Goal: Task Accomplishment & Management: Use online tool/utility

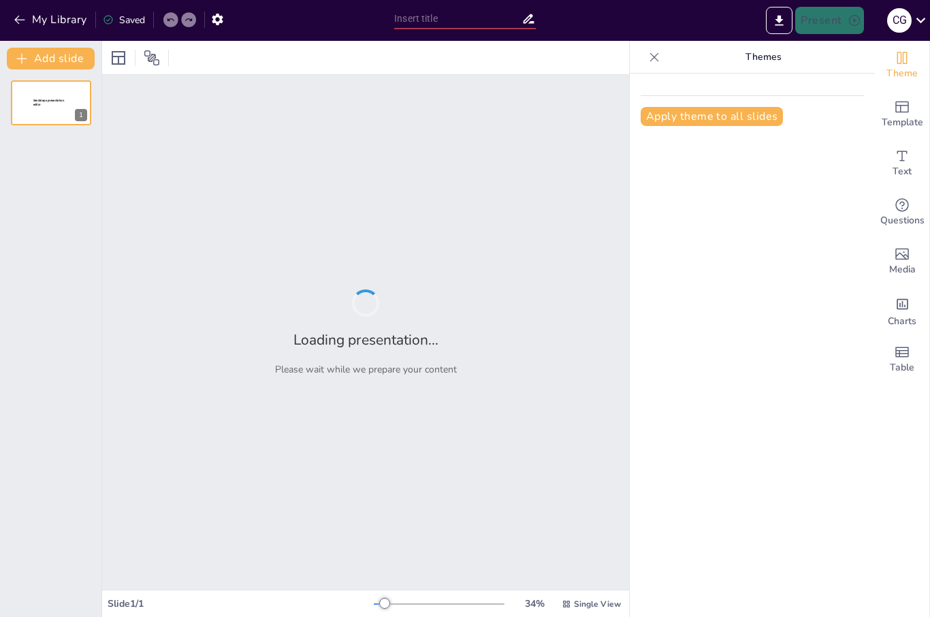
type input "Being a great financial advisor - [PERSON_NAME]"
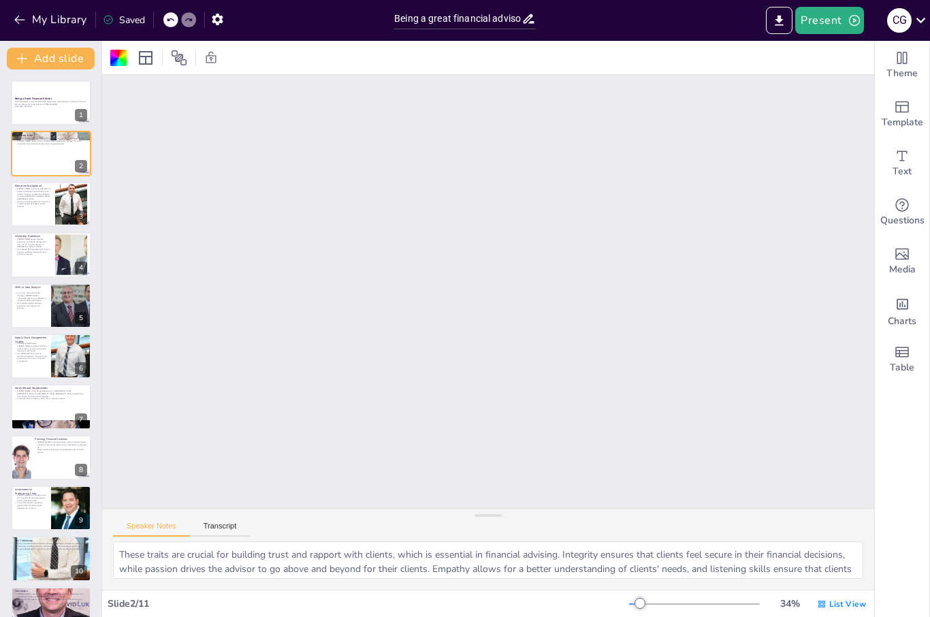
scroll to position [603, 1]
type textarea "[PERSON_NAME]'s educational background provides a solid foundation in both fina…"
click at [44, 204] on p "He has a cumulative GPA of 3.90 and is a member of the Chancellor’s Honors Prog…" at bounding box center [32, 203] width 37 height 7
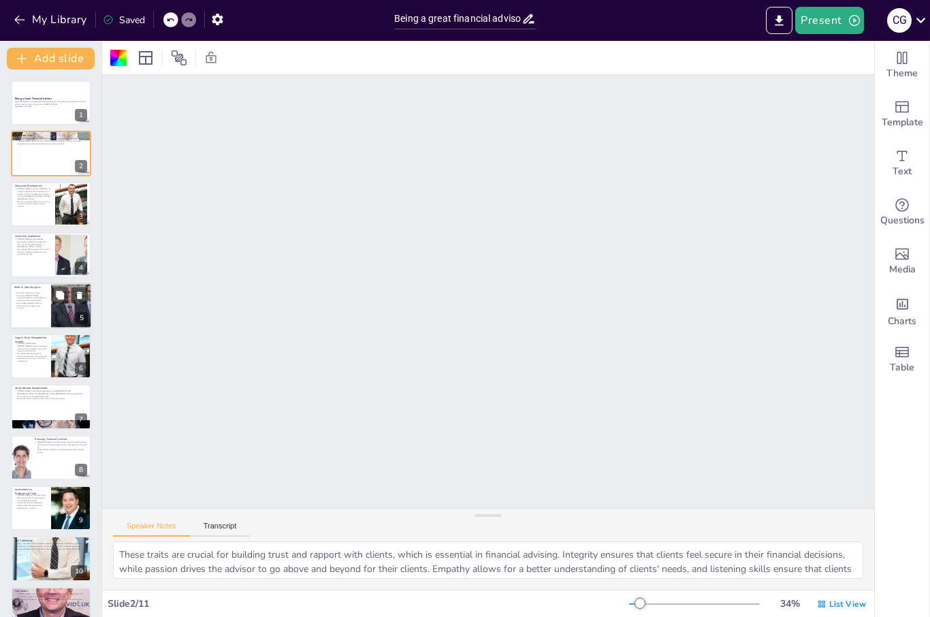
click at [72, 311] on div at bounding box center [71, 306] width 92 height 46
type textarea "Data analysis skills are vital for financial advisors, as they enable them to i…"
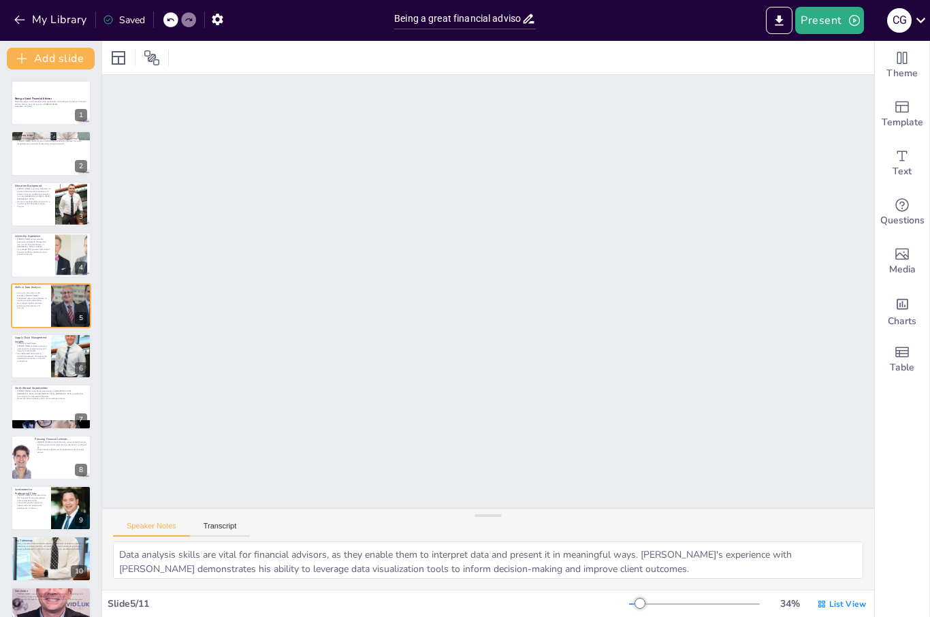
scroll to position [1220, 0]
click at [853, 18] on icon "button" at bounding box center [855, 21] width 14 height 14
click at [833, 83] on li "Play presentation" at bounding box center [850, 84] width 107 height 22
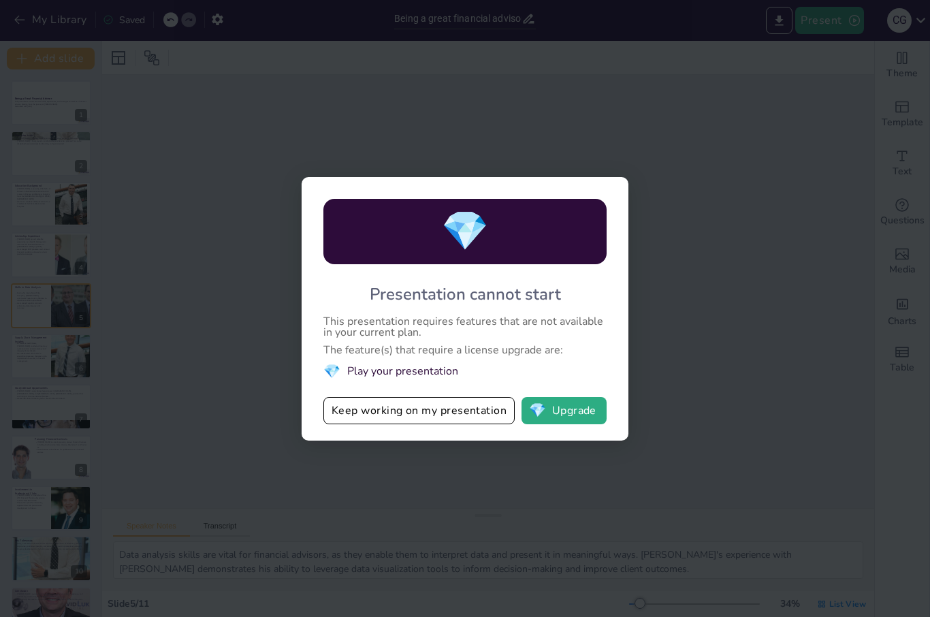
click at [192, 373] on div "💎 Presentation cannot start This presentation requires features that are not av…" at bounding box center [465, 308] width 930 height 617
click at [369, 412] on button "Keep working on my presentation" at bounding box center [419, 410] width 191 height 27
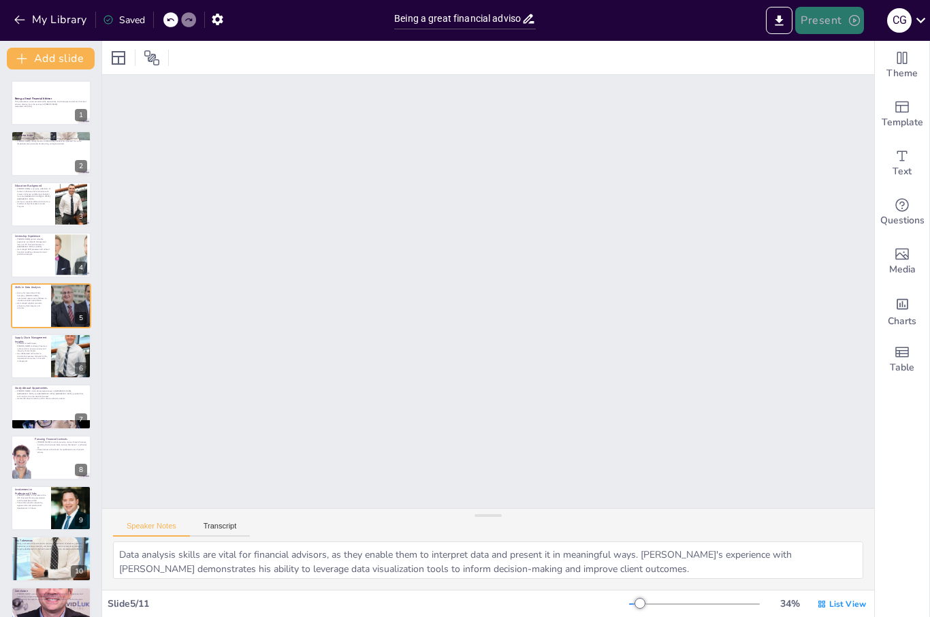
click at [845, 22] on button "Present" at bounding box center [829, 20] width 68 height 27
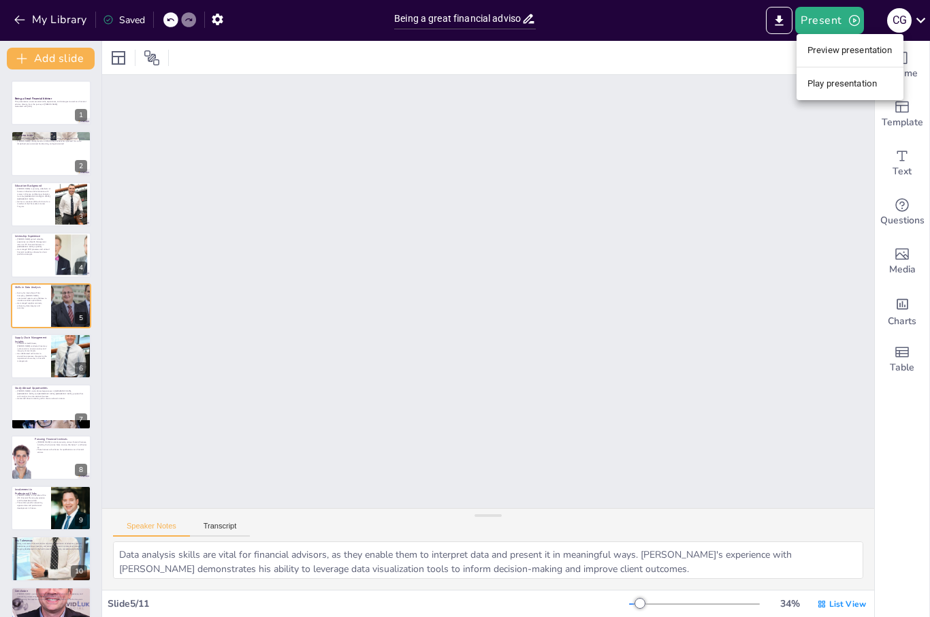
click at [842, 53] on li "Preview presentation" at bounding box center [850, 51] width 107 height 22
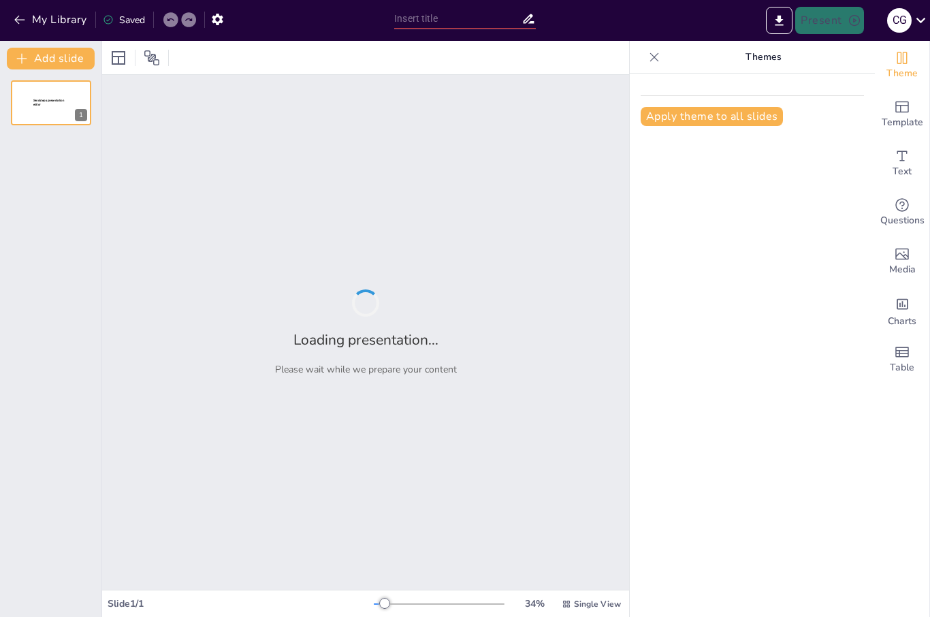
type input "Being a great financial advisor - [PERSON_NAME]"
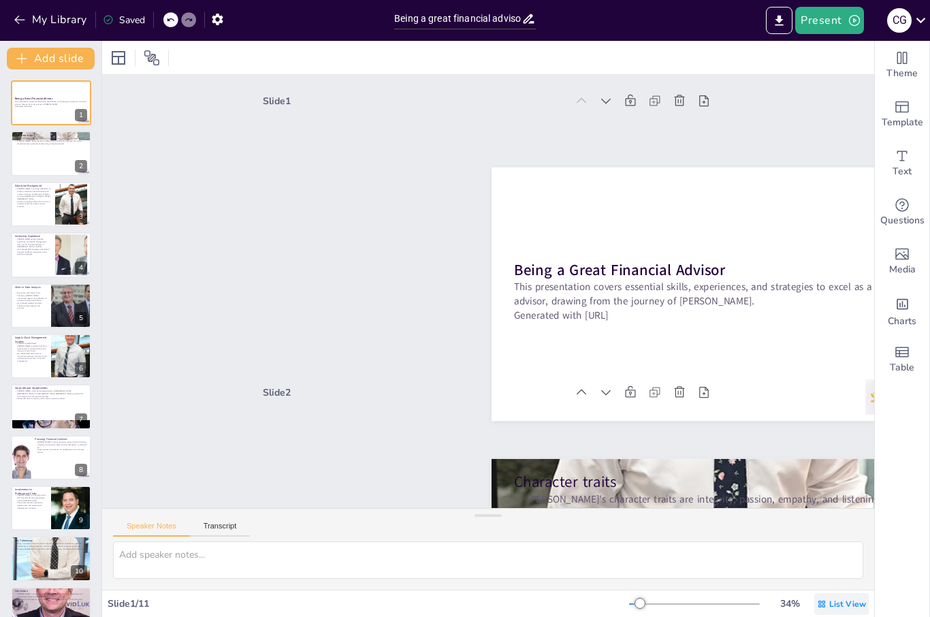
click at [835, 604] on span "List View" at bounding box center [848, 604] width 37 height 11
click at [818, 545] on span "Single View" at bounding box center [833, 546] width 62 height 13
click at [844, 604] on span "List View" at bounding box center [848, 604] width 37 height 11
click at [834, 544] on span "Single View" at bounding box center [833, 546] width 62 height 13
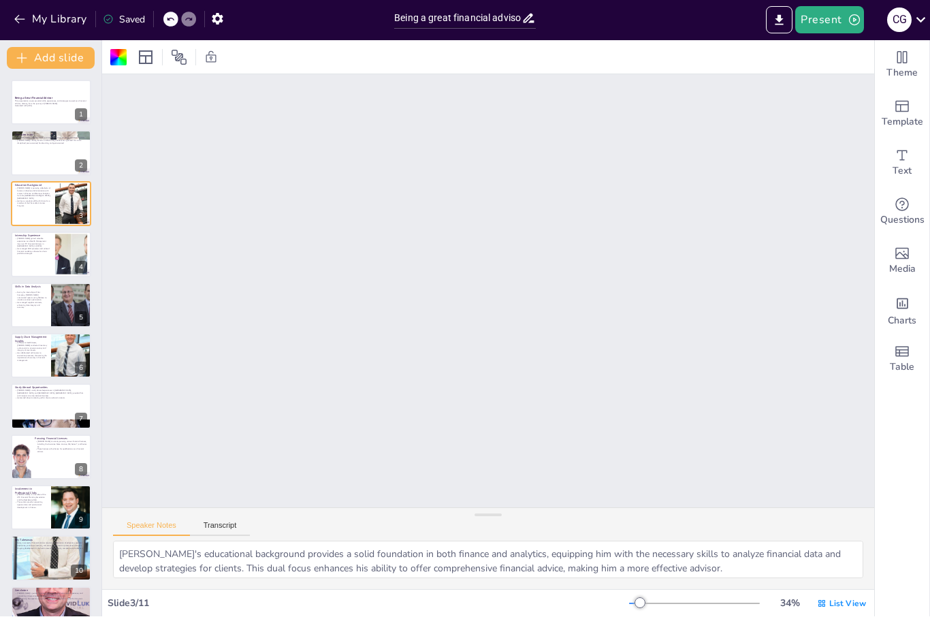
scroll to position [853, 0]
click at [781, 18] on icon "Export to PowerPoint" at bounding box center [780, 20] width 8 height 10
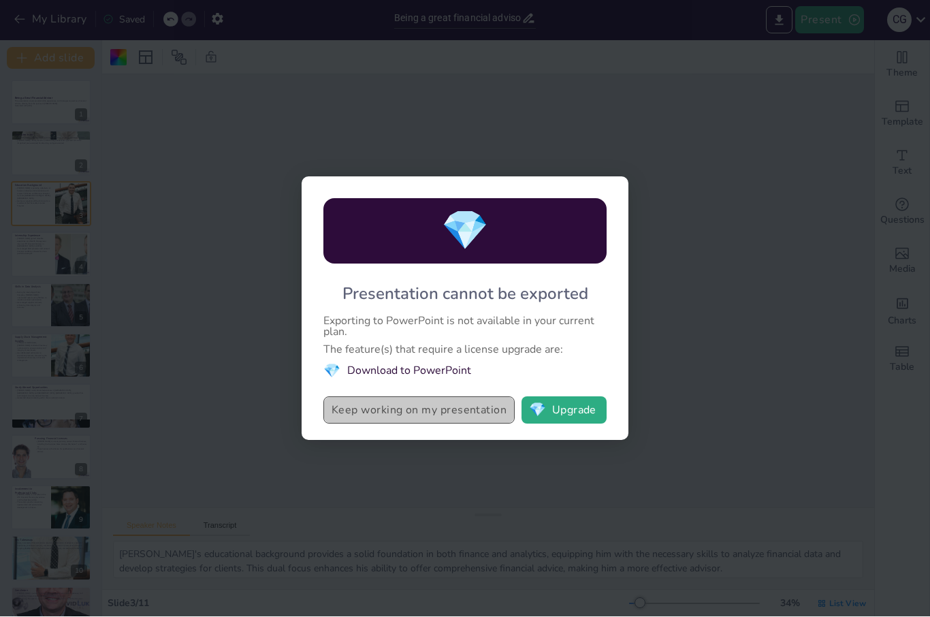
click at [400, 409] on button "Keep working on my presentation" at bounding box center [419, 410] width 191 height 27
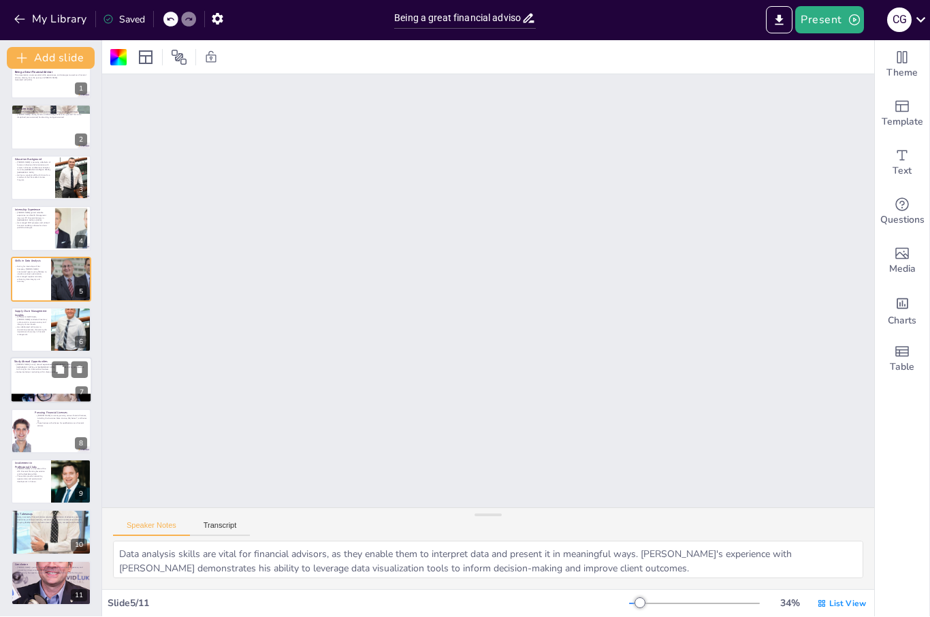
scroll to position [26, 0]
click at [47, 384] on div at bounding box center [51, 381] width 82 height 46
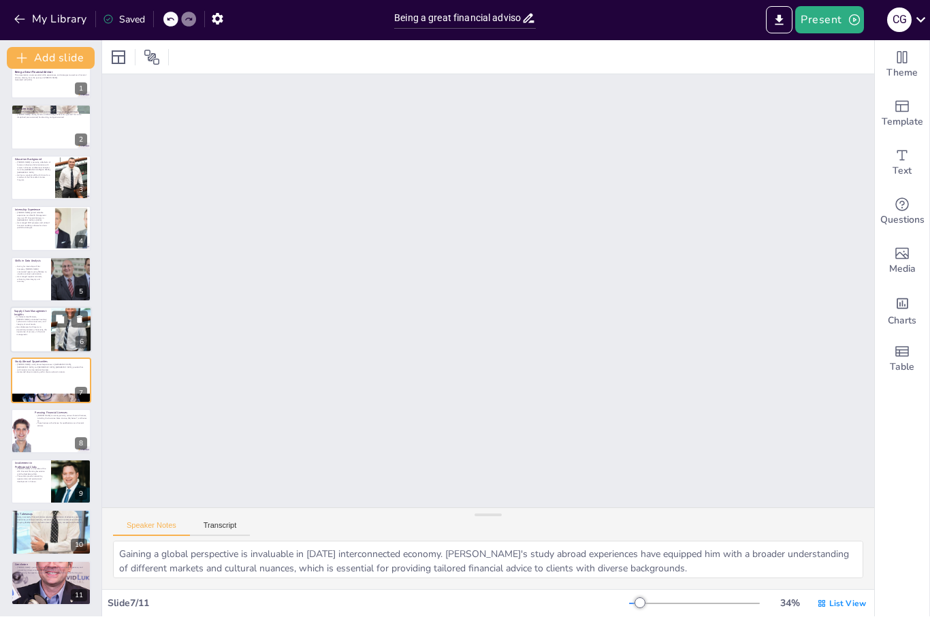
click at [35, 322] on p "At Siemens Healthineers, [PERSON_NAME] conducted inventory cycle counts to ensu…" at bounding box center [30, 321] width 33 height 10
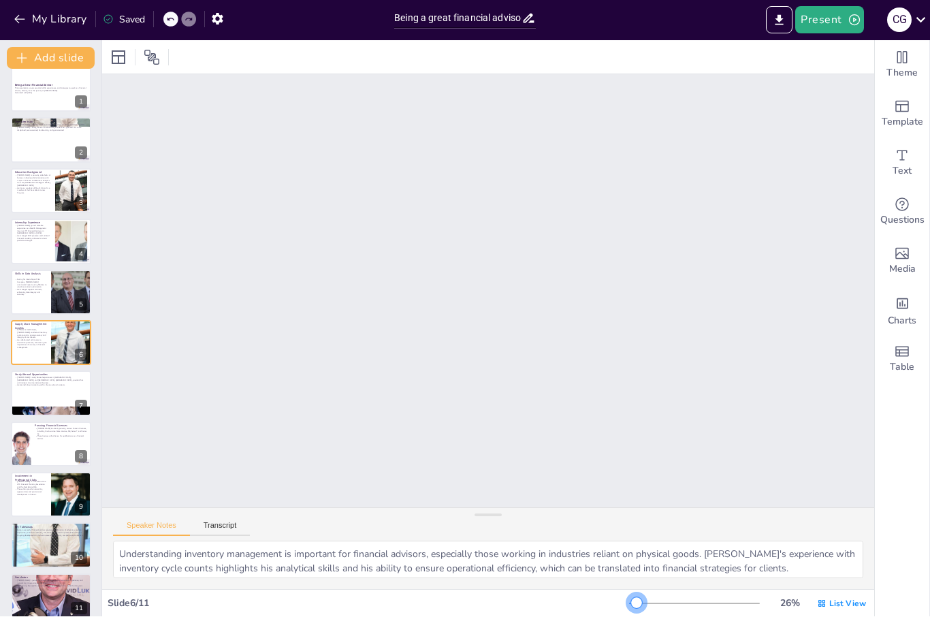
click at [638, 603] on div at bounding box center [636, 603] width 11 height 11
drag, startPoint x: 639, startPoint y: 602, endPoint x: 663, endPoint y: 604, distance: 24.6
click at [663, 604] on div at bounding box center [662, 603] width 11 height 11
click at [637, 603] on div at bounding box center [633, 603] width 8 height 1
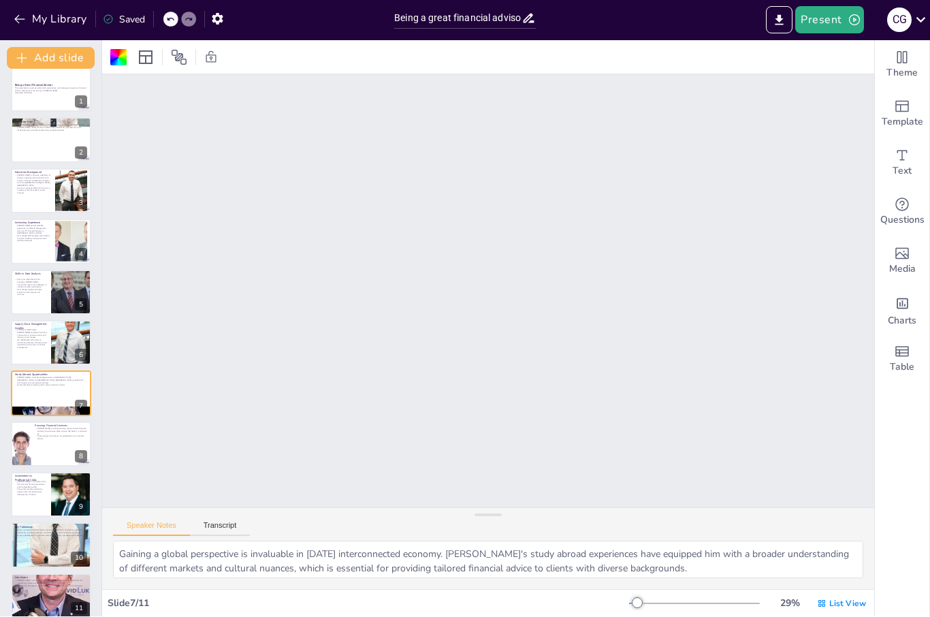
scroll to position [1718, 0]
click at [907, 67] on span "Theme" at bounding box center [902, 73] width 31 height 15
click at [40, 148] on div at bounding box center [51, 141] width 82 height 46
type textarea "These traits are crucial for building trust and rapport with clients, which is …"
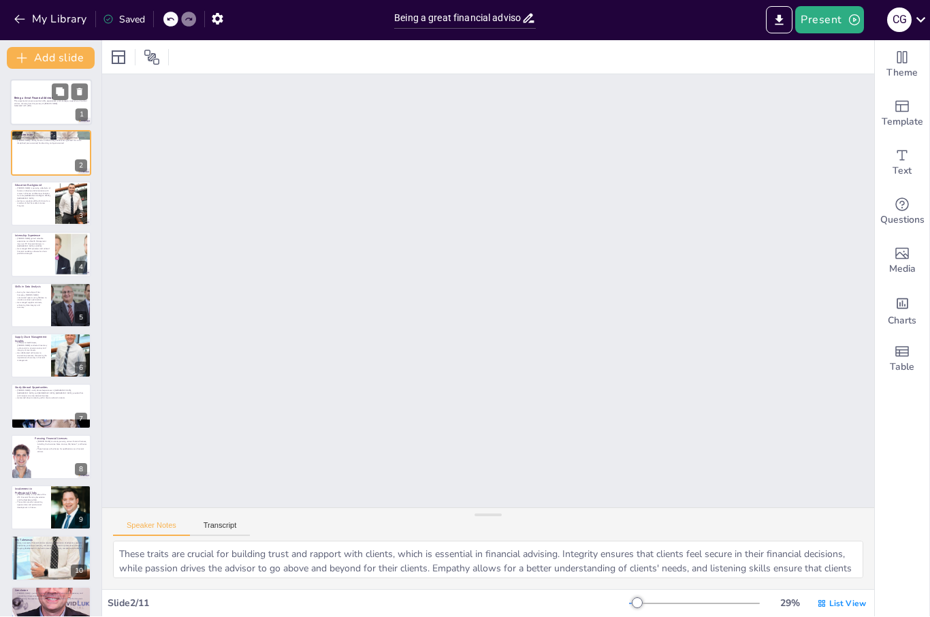
click at [36, 106] on p "Generated with [URL]" at bounding box center [51, 107] width 74 height 3
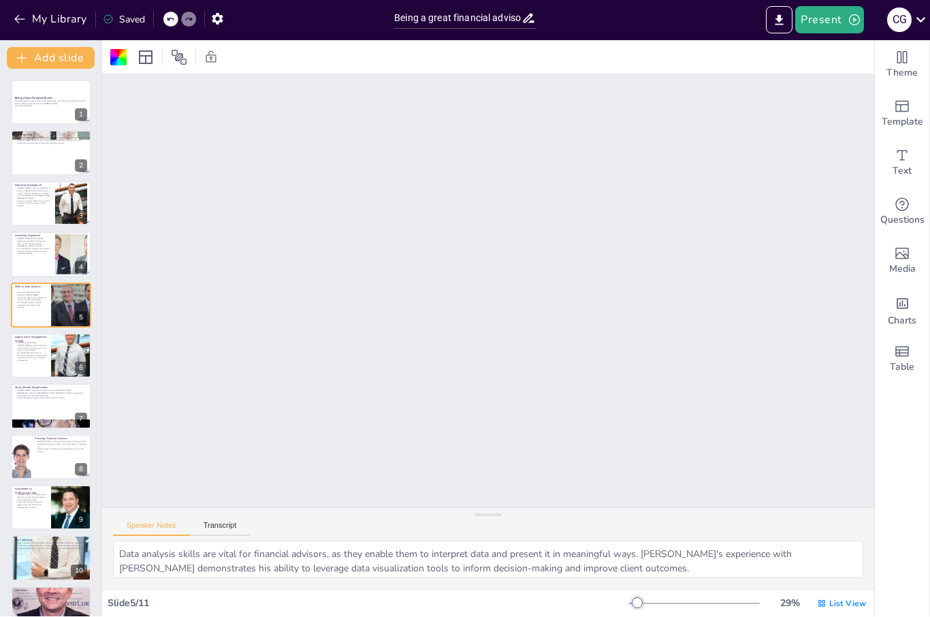
type textarea "Understanding inventory management is important for financial advisors, especia…"
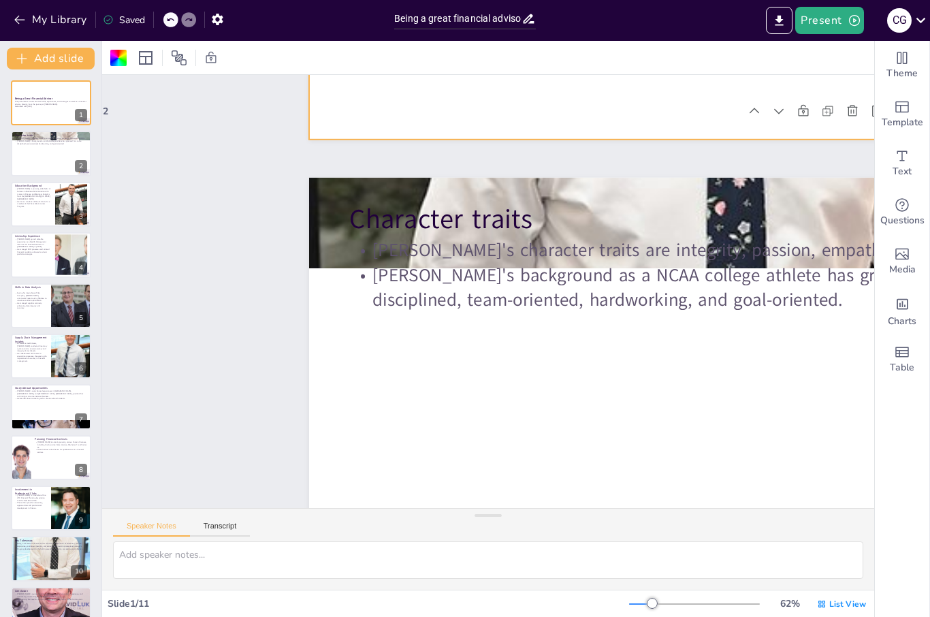
type textarea "These traits are crucial for building trust and rapport with clients, which is …"
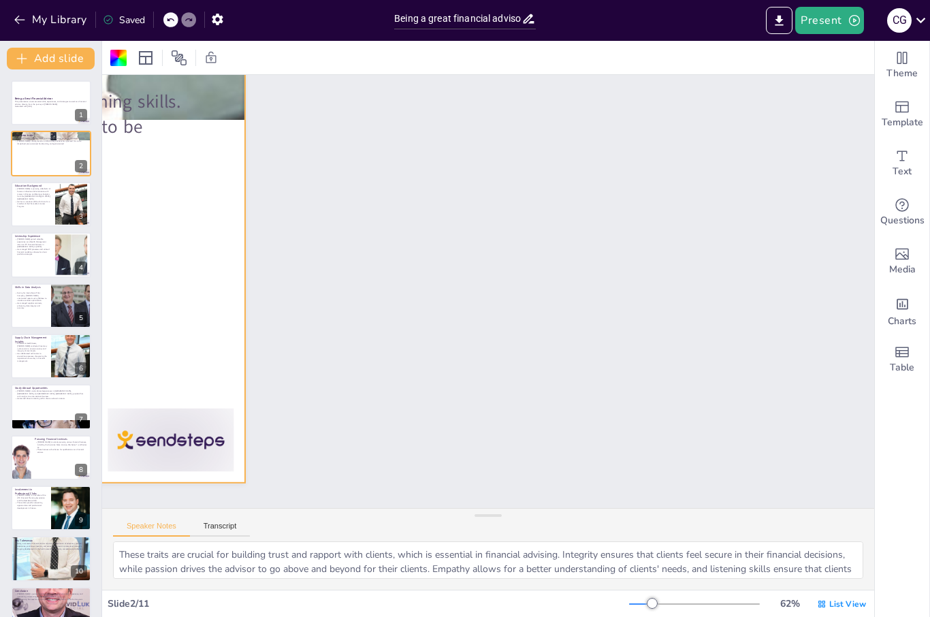
scroll to position [630, 0]
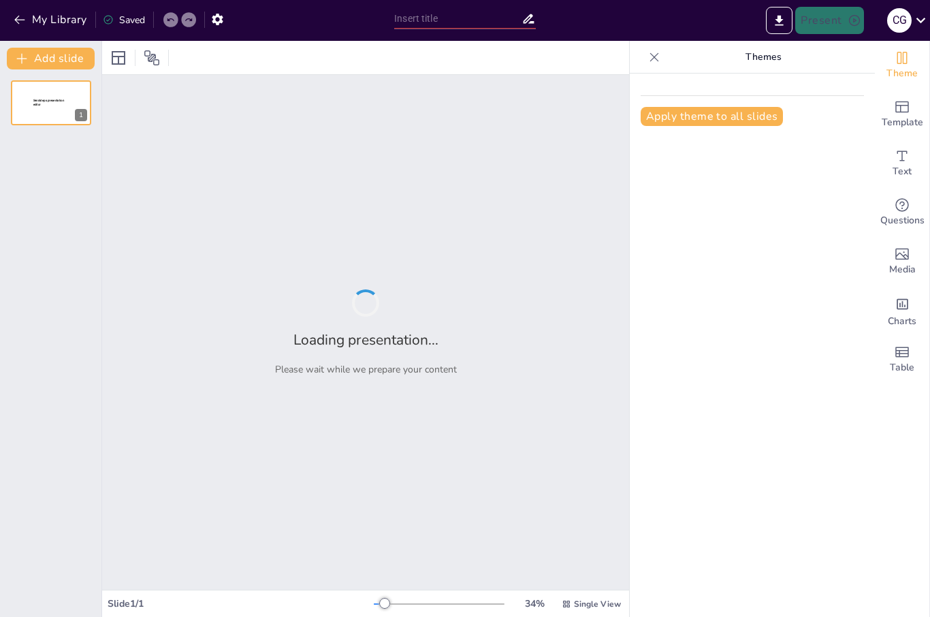
type input "Being a great financial advisor - [PERSON_NAME]"
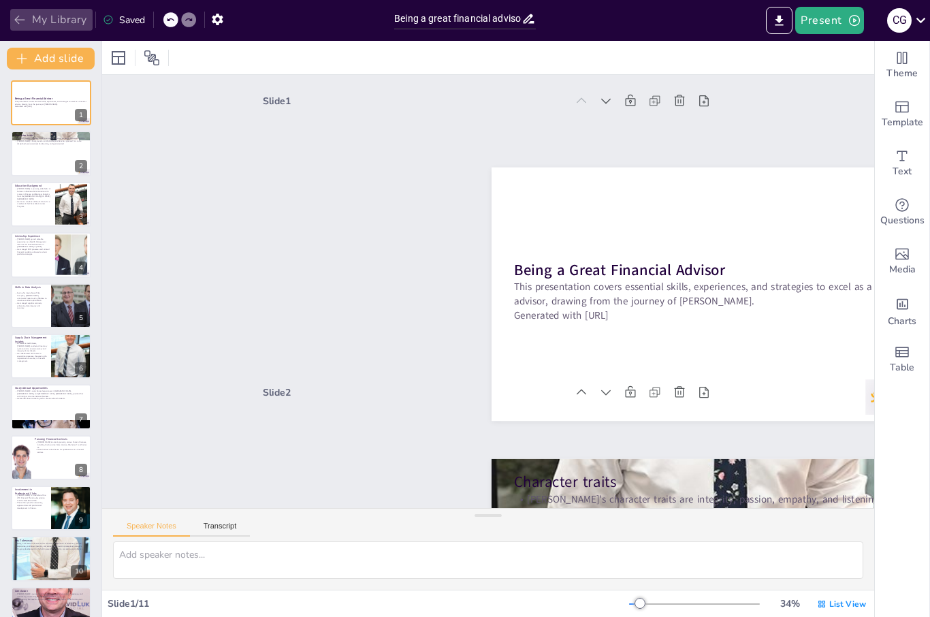
click at [17, 20] on icon "button" at bounding box center [19, 20] width 10 height 9
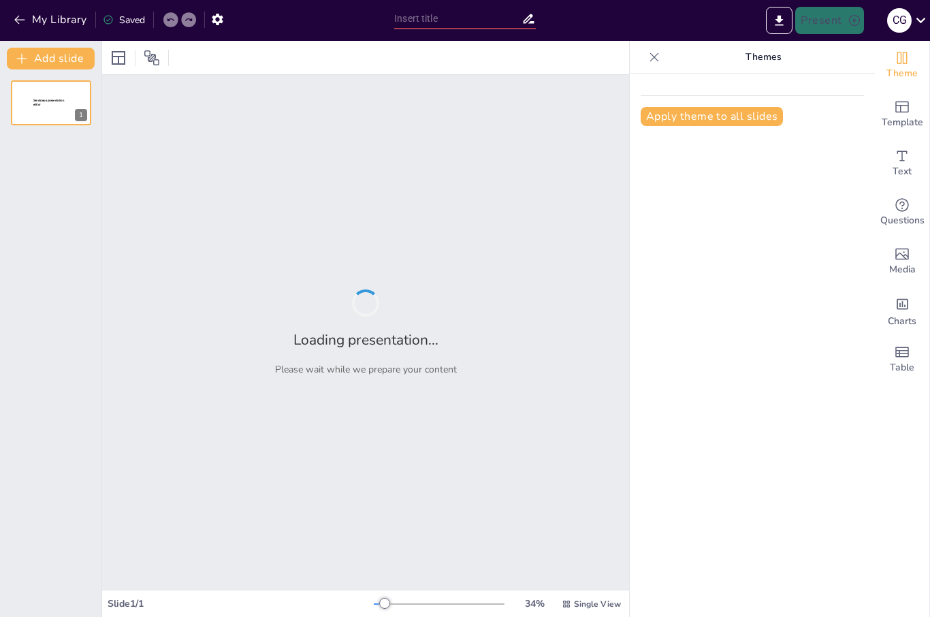
type input "Being a great financial advisor - [PERSON_NAME]"
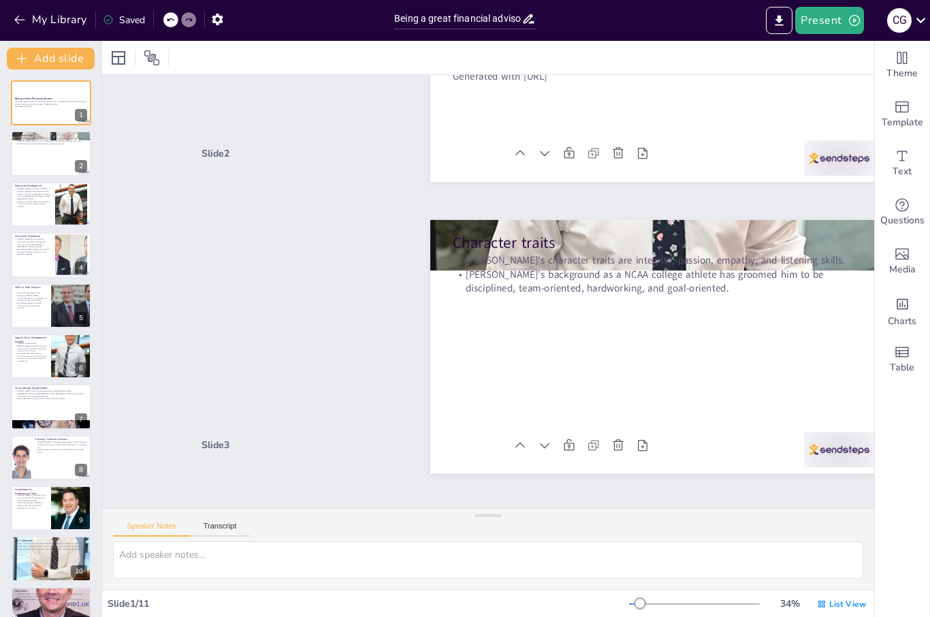
scroll to position [242, 61]
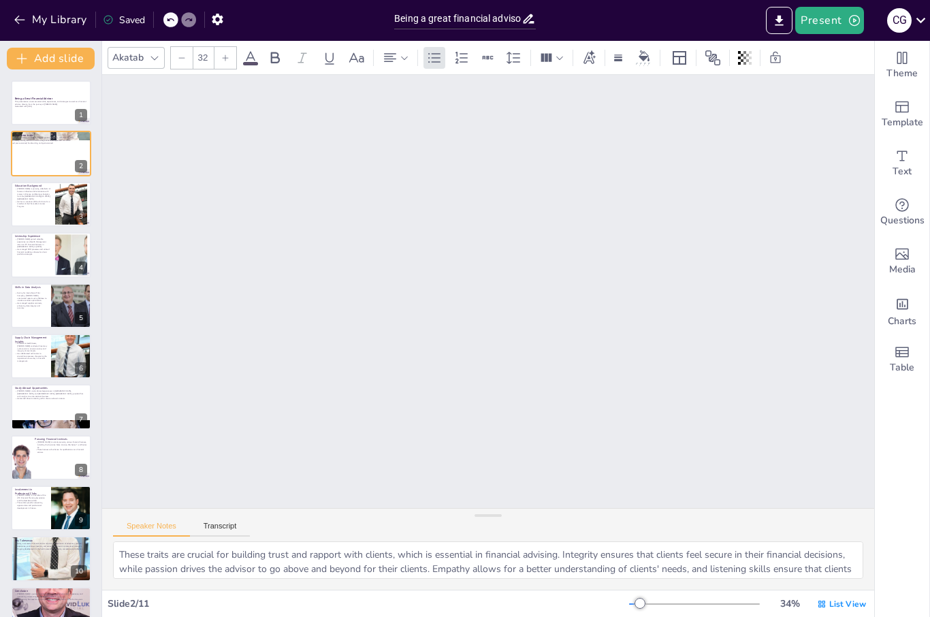
scroll to position [0, 0]
click at [51, 196] on div at bounding box center [51, 204] width 82 height 46
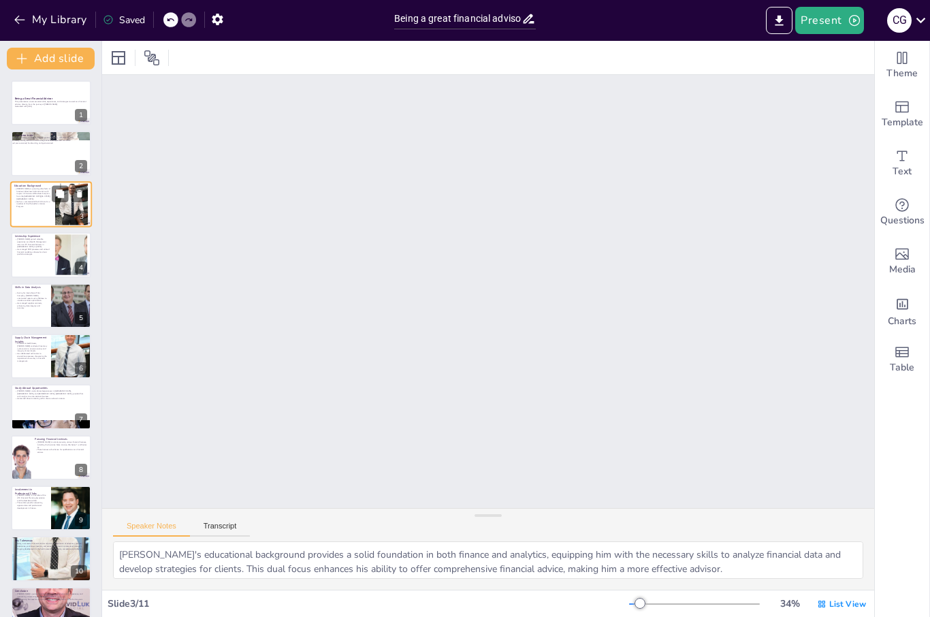
scroll to position [586, 0]
click at [35, 153] on div at bounding box center [51, 154] width 82 height 46
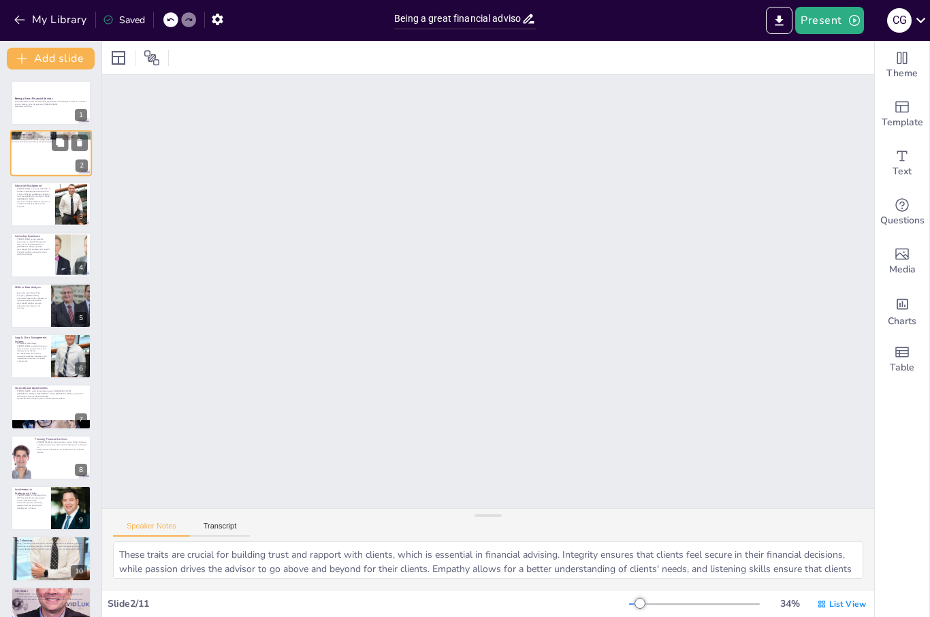
scroll to position [294, 0]
drag, startPoint x: 657, startPoint y: 603, endPoint x: 633, endPoint y: 605, distance: 23.9
click at [633, 605] on div at bounding box center [632, 603] width 11 height 11
click at [643, 602] on div at bounding box center [641, 603] width 11 height 11
click at [529, 15] on icon at bounding box center [529, 19] width 14 height 14
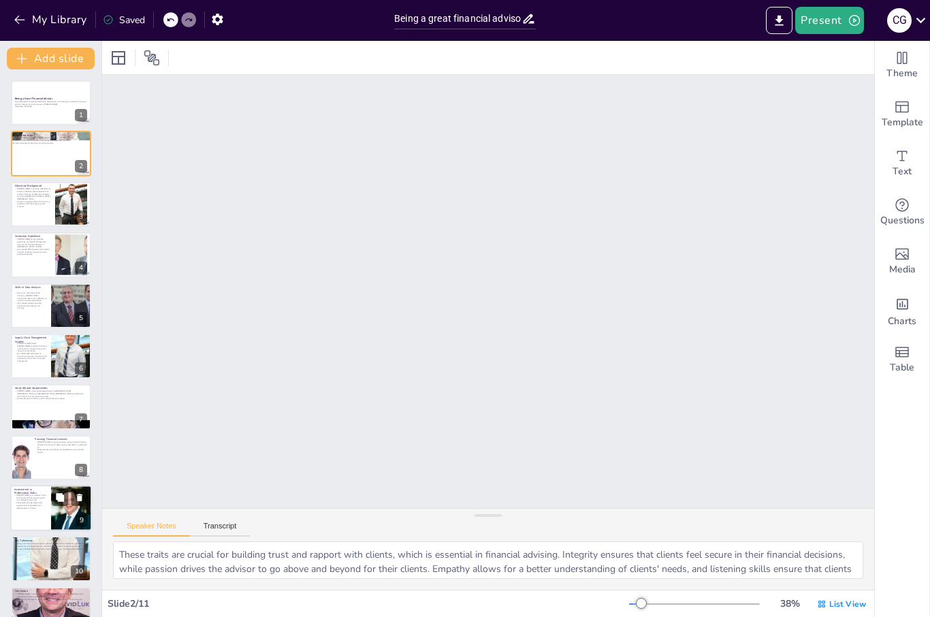
click at [26, 517] on div at bounding box center [51, 508] width 82 height 46
type textarea "Networking is essential for career advancement in finance. Christopher's involv…"
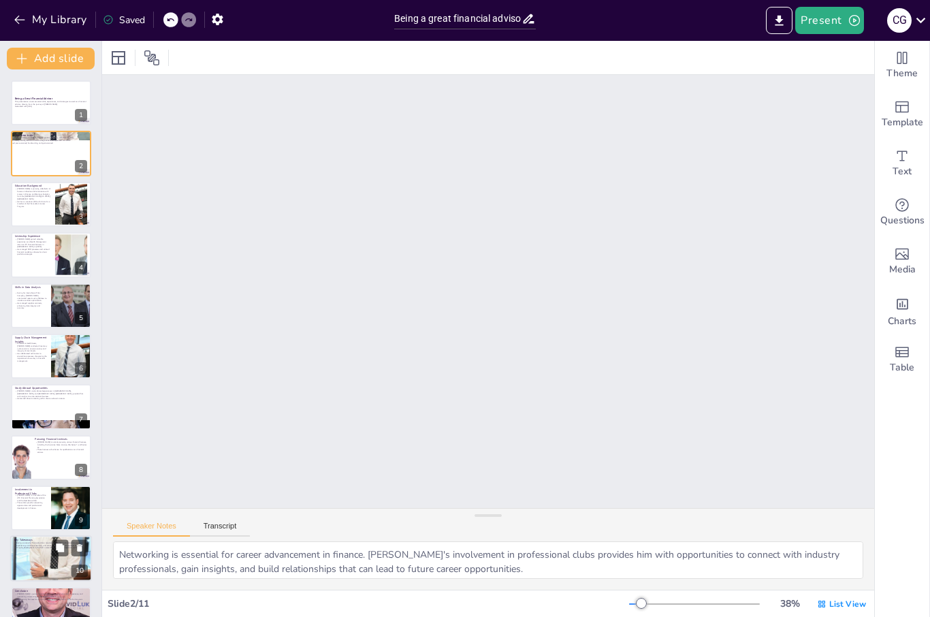
scroll to position [2400, 0]
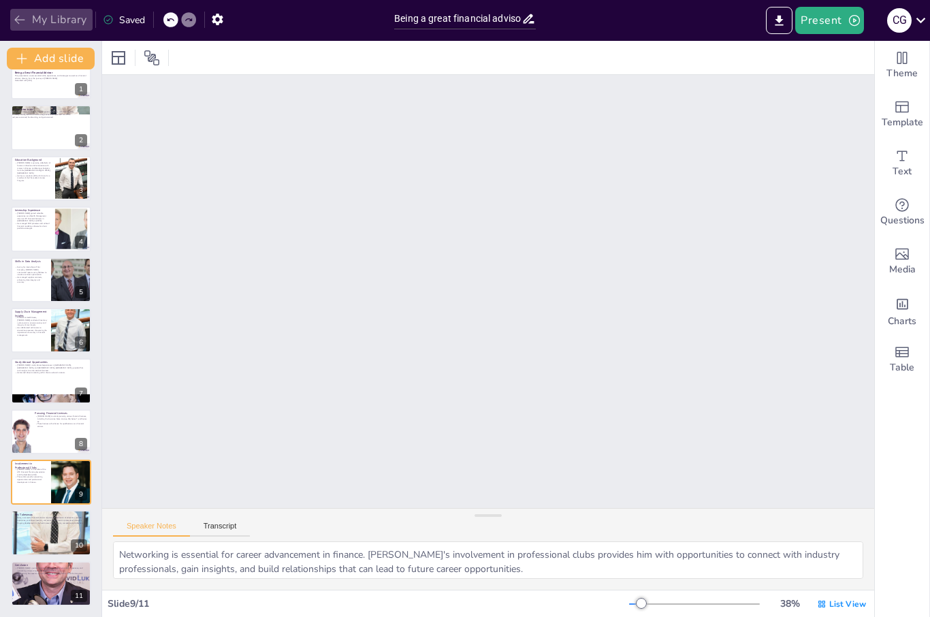
click at [17, 20] on icon "button" at bounding box center [19, 20] width 10 height 9
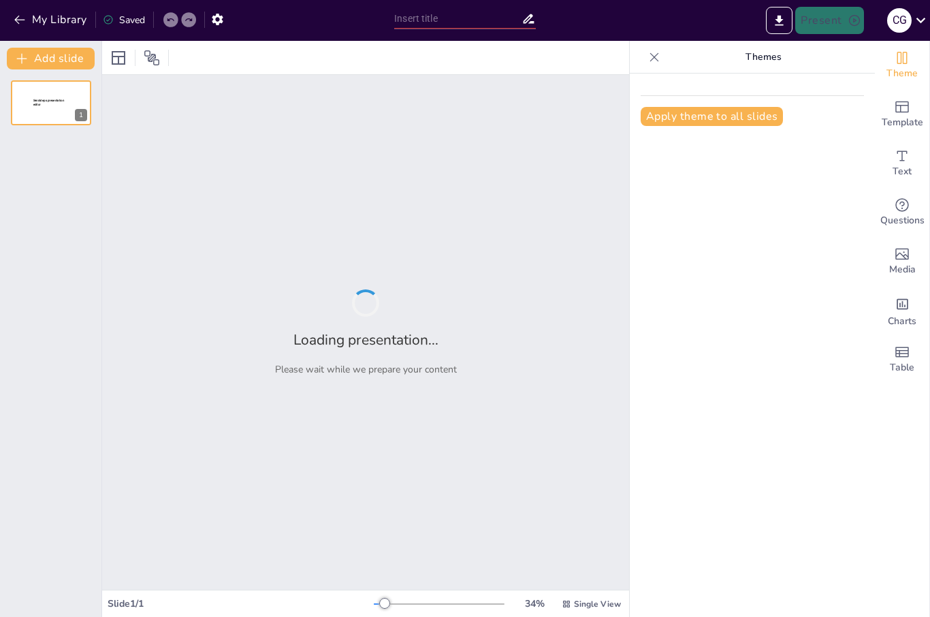
type input "Being a great financial advisor - [PERSON_NAME]"
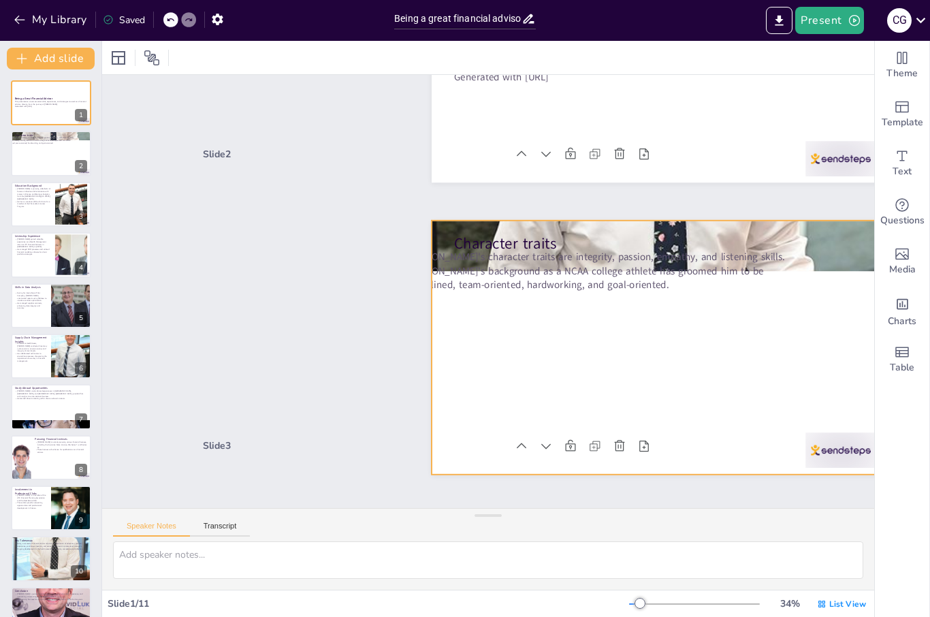
scroll to position [242, 60]
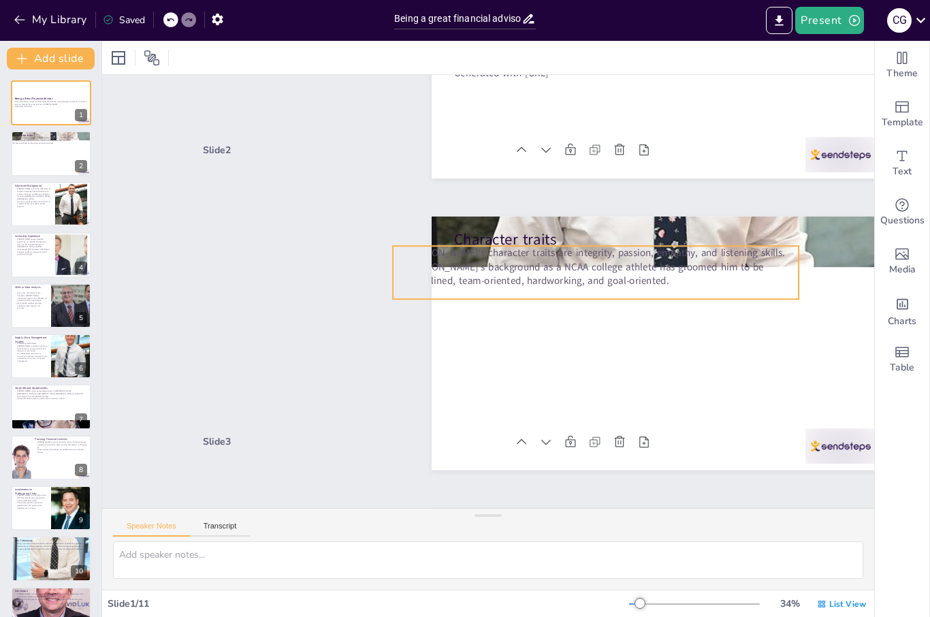
type textarea "These traits are crucial for building trust and rapport with clients, which is …"
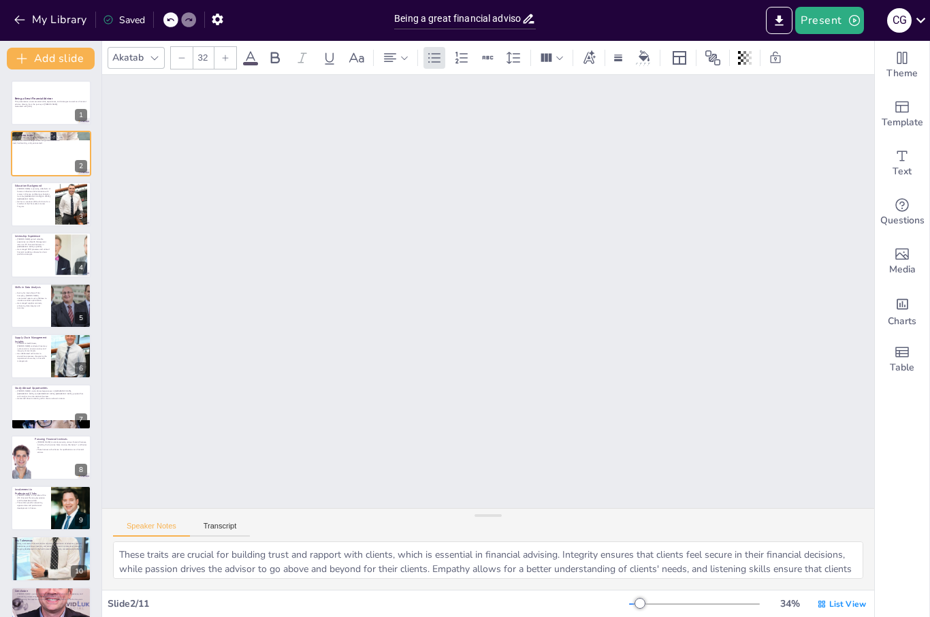
scroll to position [242, 0]
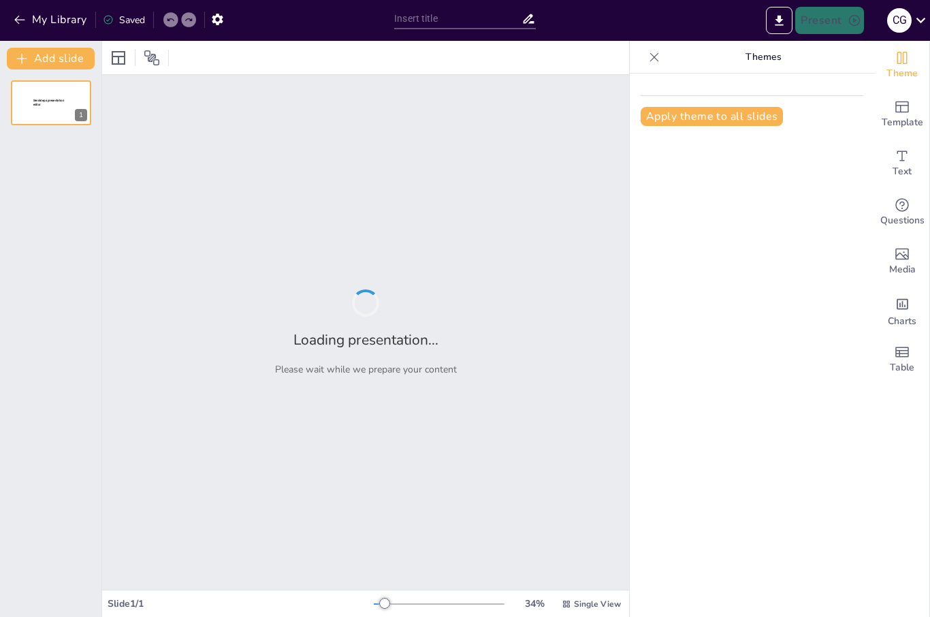
type input "Being a great financial advisor - [PERSON_NAME]"
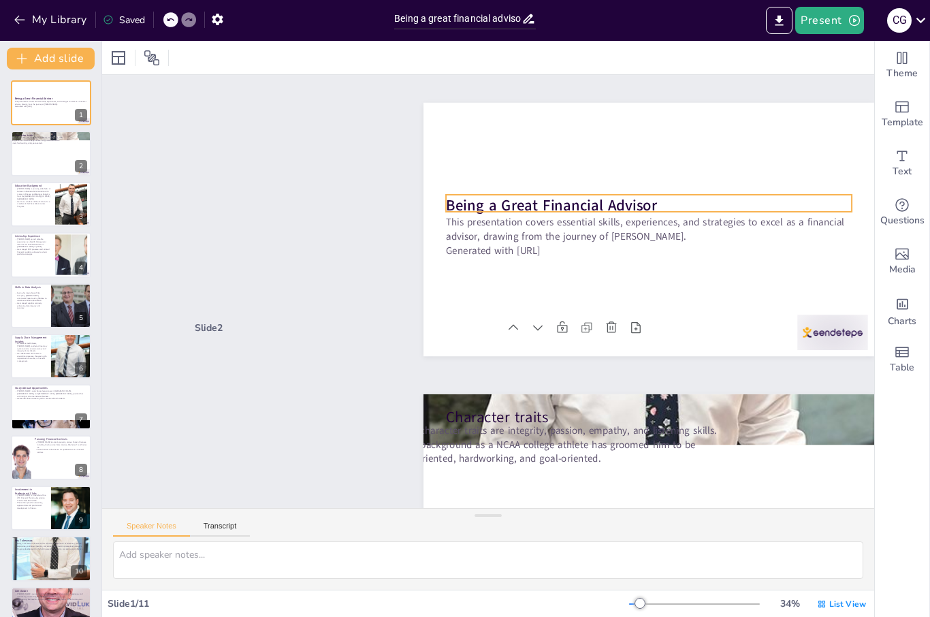
scroll to position [64, 68]
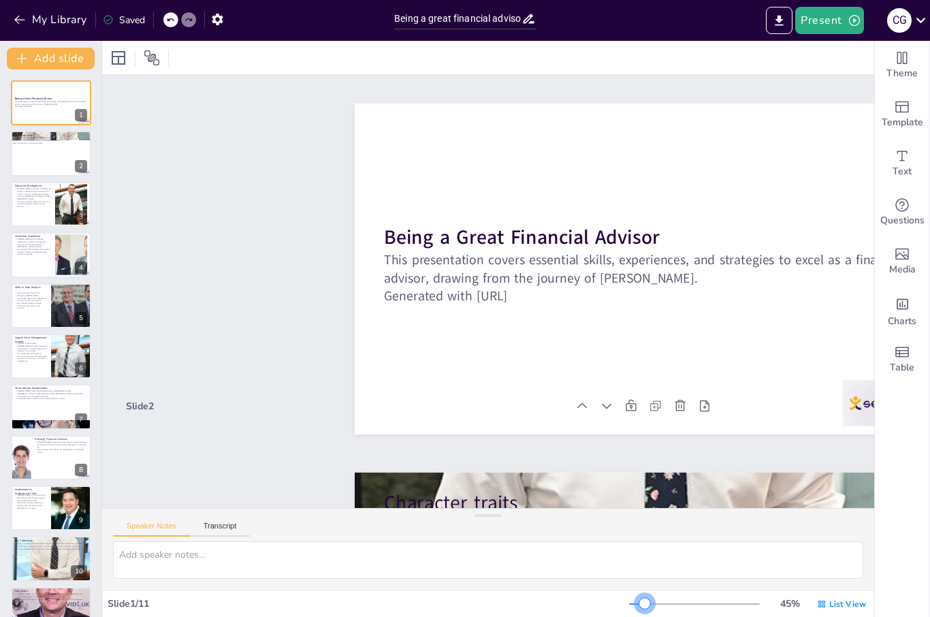
click at [646, 603] on div at bounding box center [645, 603] width 11 height 11
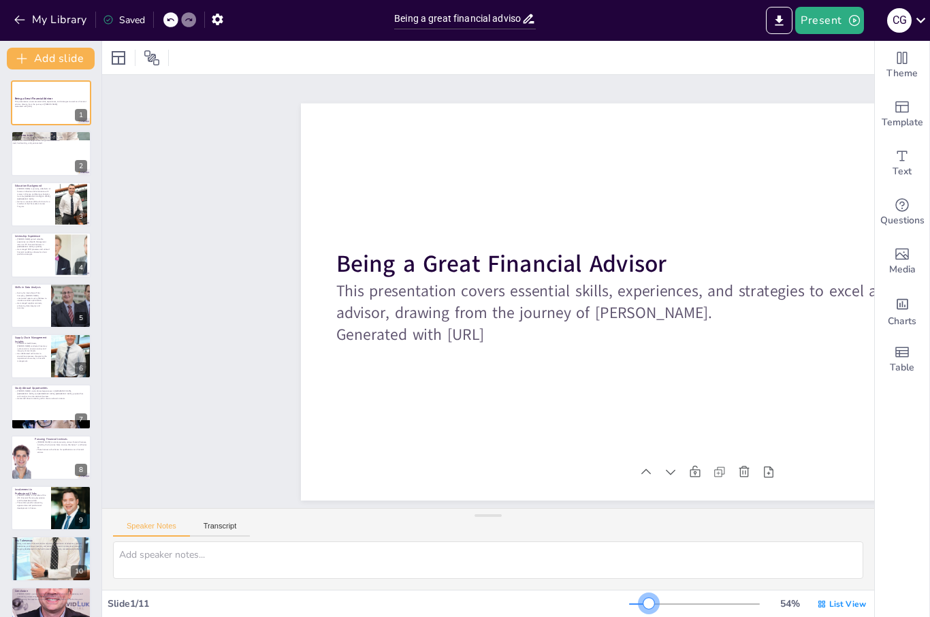
click at [650, 601] on div at bounding box center [649, 603] width 11 height 11
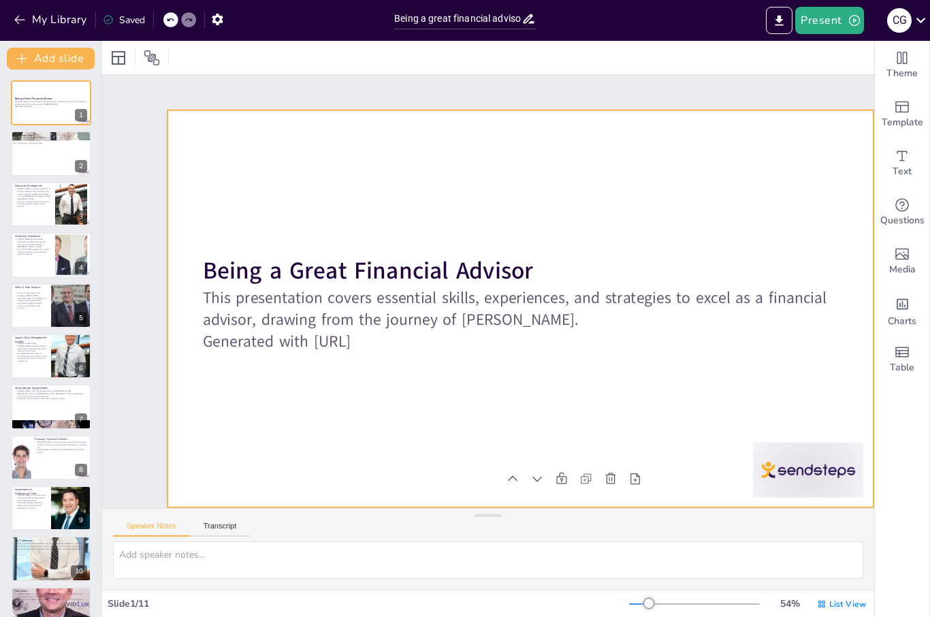
scroll to position [57, 201]
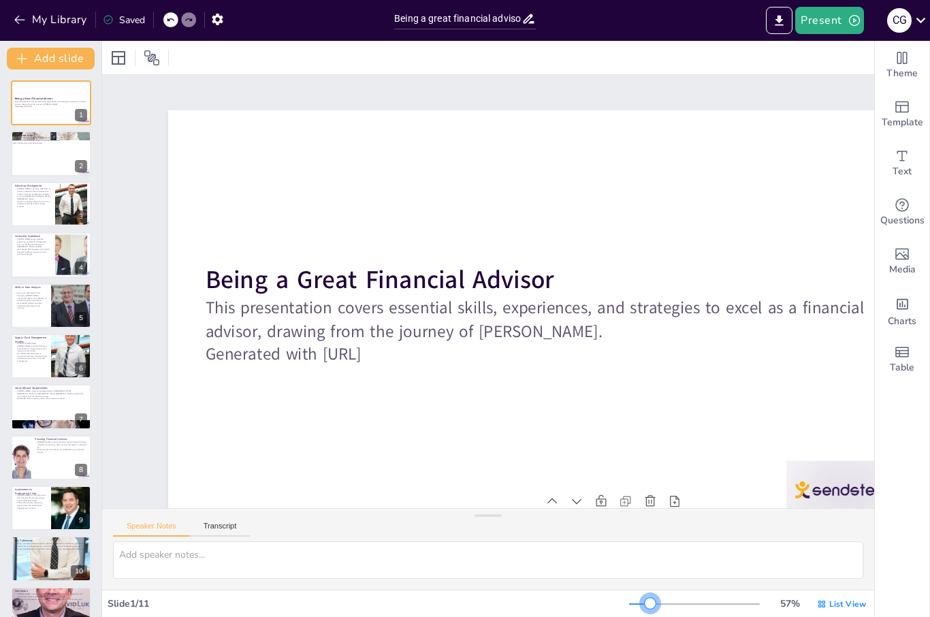
click at [652, 601] on div at bounding box center [650, 603] width 11 height 11
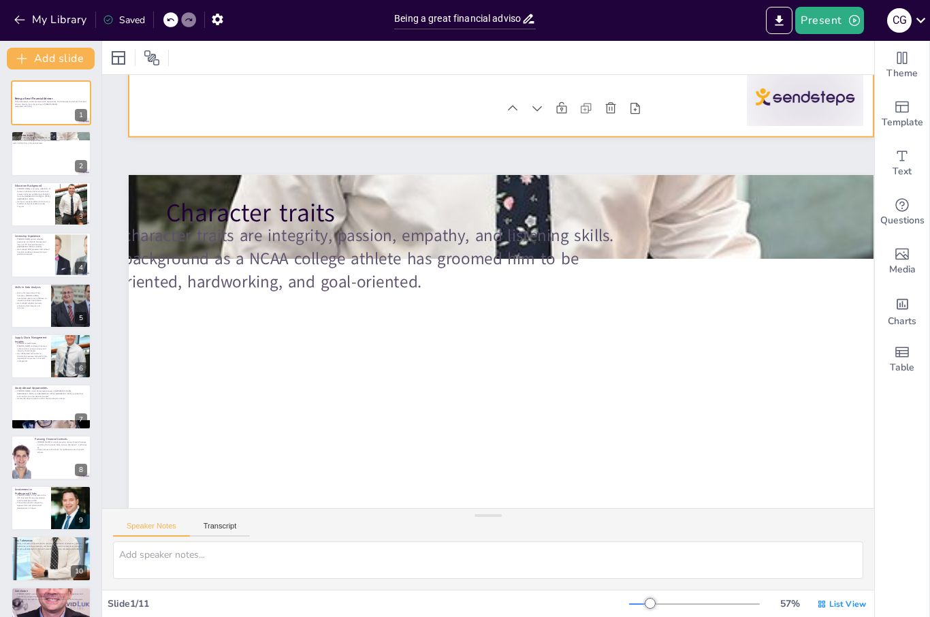
type textarea "These traits are crucial for building trust and rapport with clients, which is …"
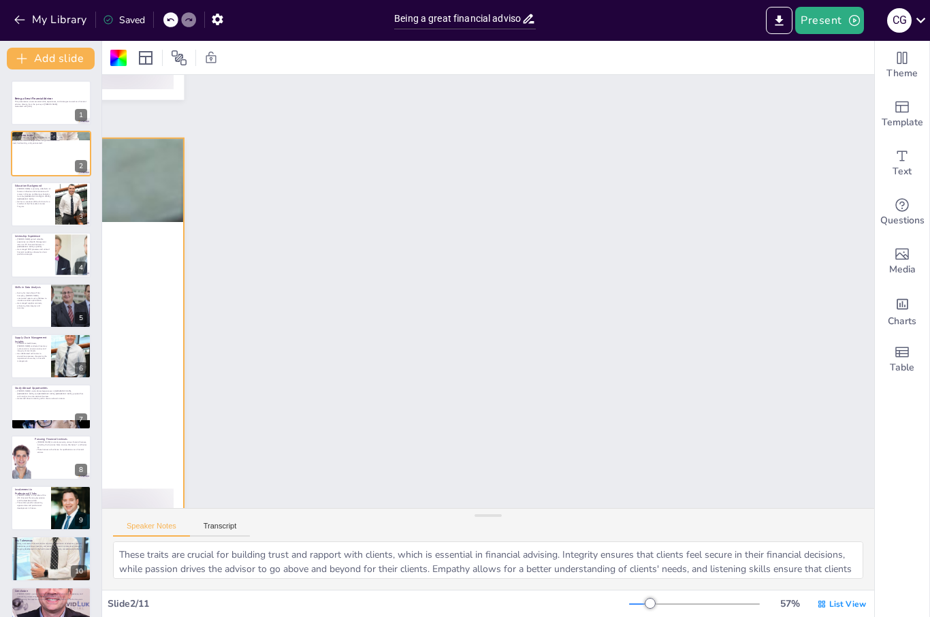
scroll to position [487, 0]
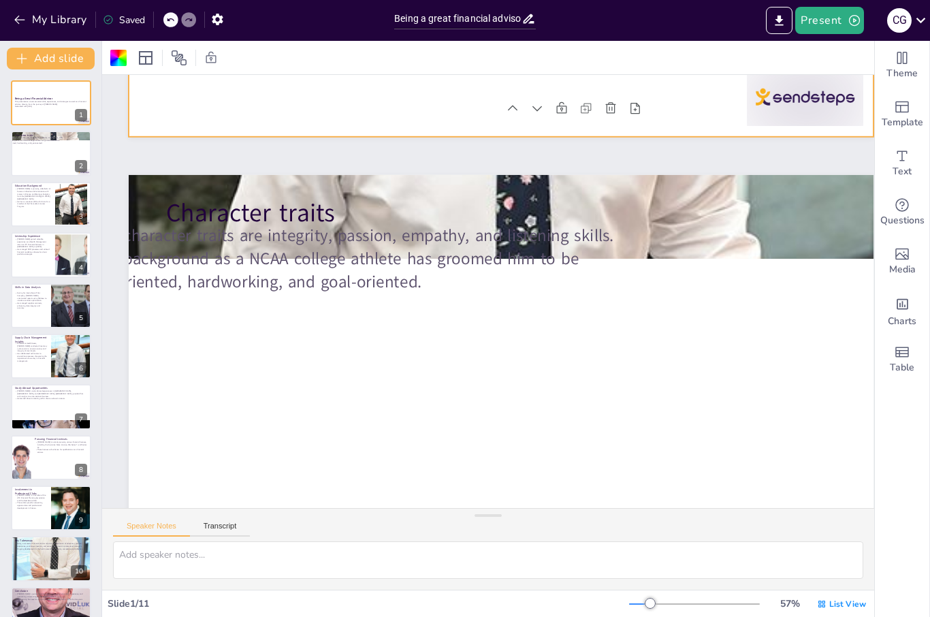
type textarea "These traits are crucial for building trust and rapport with clients, which is …"
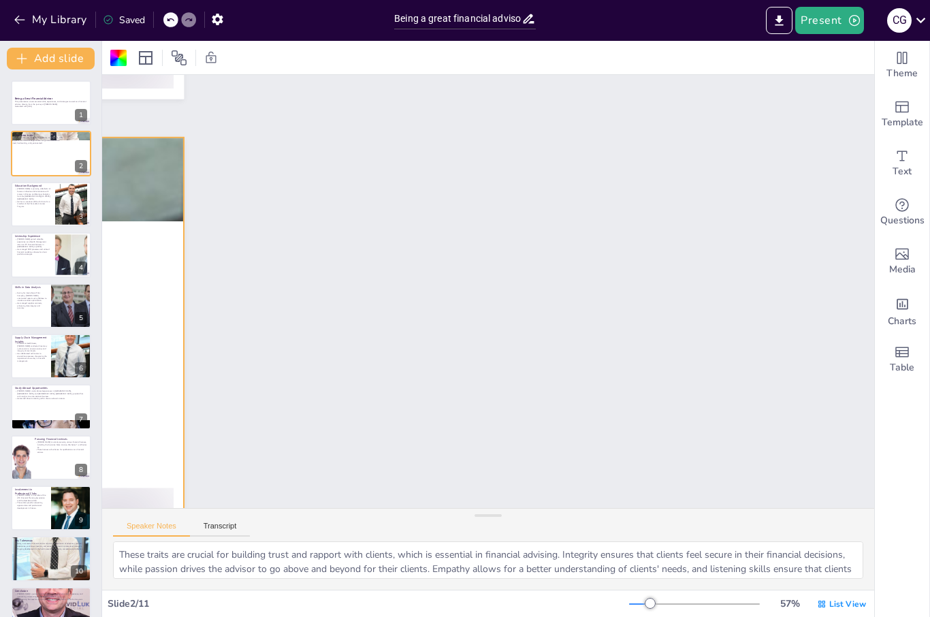
scroll to position [488, 0]
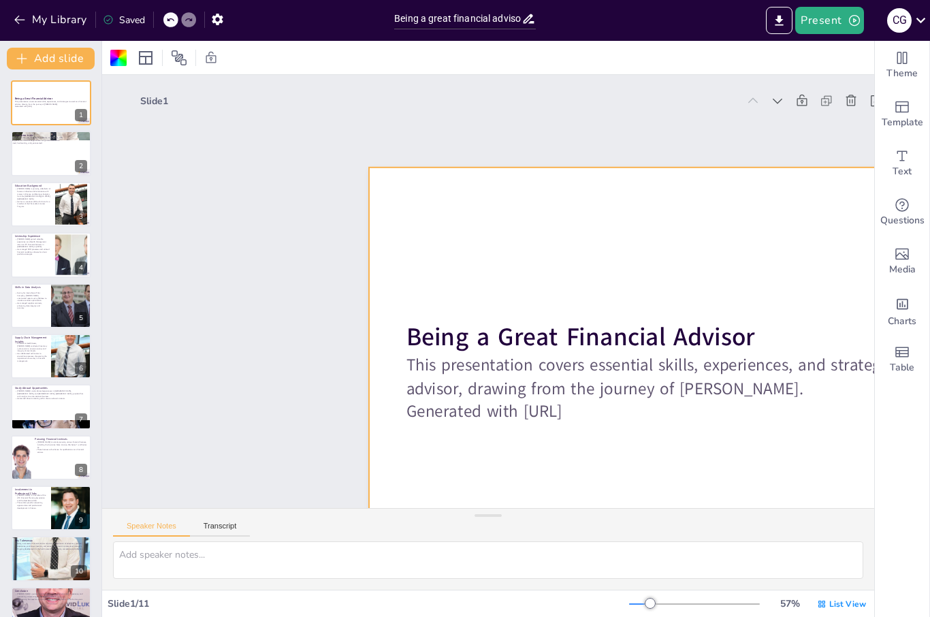
scroll to position [0, 0]
